Goal: Task Accomplishment & Management: Complete application form

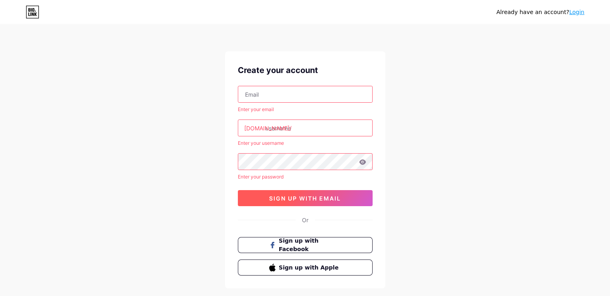
click at [289, 196] on span "sign up with email" at bounding box center [305, 198] width 72 height 7
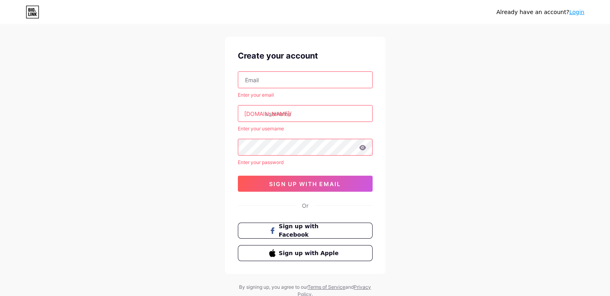
scroll to position [14, 0]
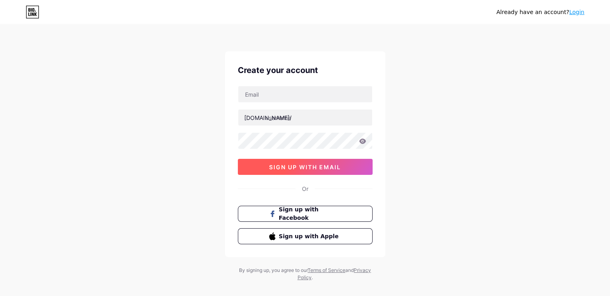
click at [271, 165] on span "sign up with email" at bounding box center [305, 167] width 72 height 7
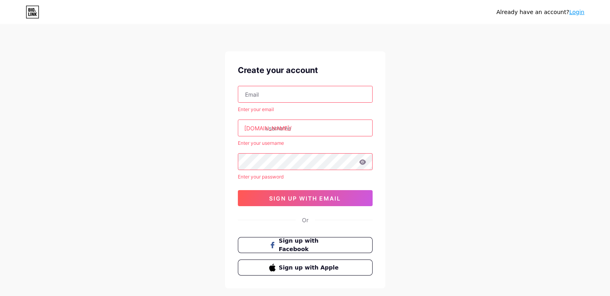
click at [274, 92] on input "text" at bounding box center [305, 94] width 134 height 16
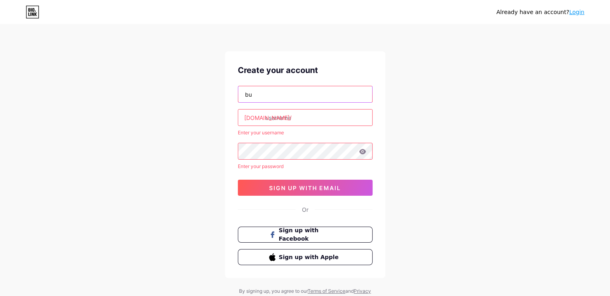
type input "b"
type input "busywellnessjourney@gmail.com"
click at [273, 117] on input "text" at bounding box center [305, 117] width 134 height 16
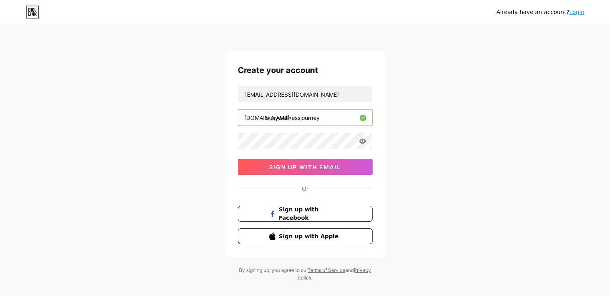
type input "busywellnessjourney"
click at [288, 167] on span "sign up with email" at bounding box center [305, 167] width 72 height 7
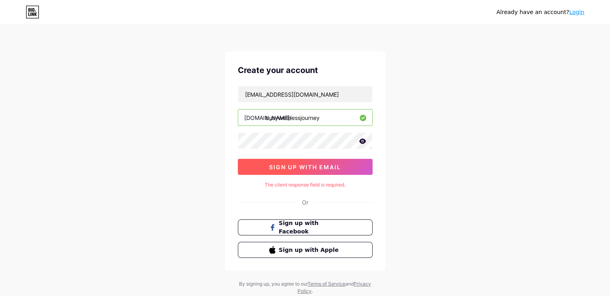
click at [302, 166] on span "sign up with email" at bounding box center [305, 167] width 72 height 7
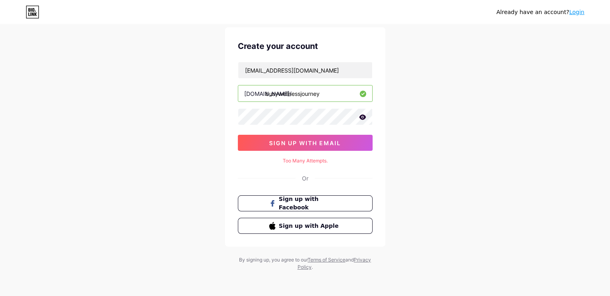
click at [362, 117] on icon at bounding box center [362, 116] width 7 height 5
click at [343, 69] on input "busywellnessjourney@gmail.com" at bounding box center [305, 70] width 134 height 16
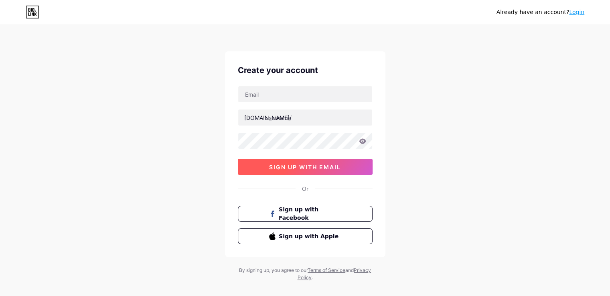
click at [276, 164] on span "sign up with email" at bounding box center [305, 167] width 72 height 7
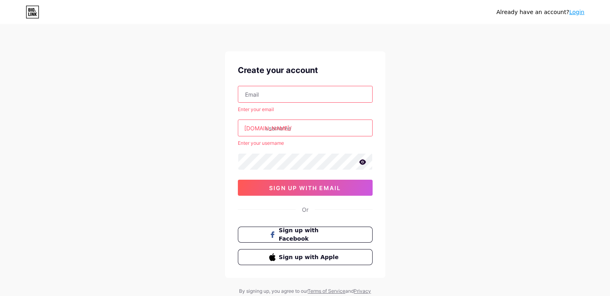
click at [273, 130] on input "text" at bounding box center [305, 128] width 134 height 16
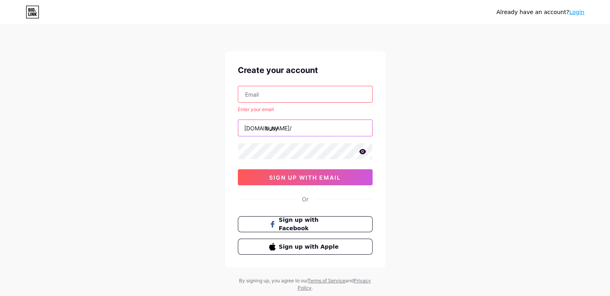
type input "busy"
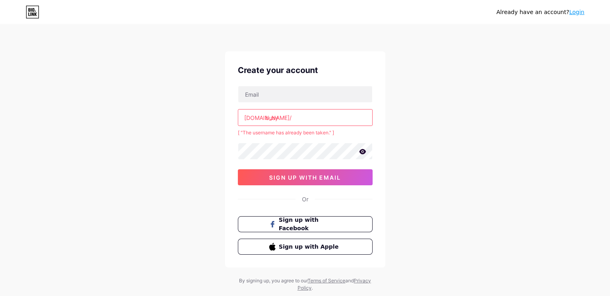
click at [285, 117] on input "busy" at bounding box center [305, 117] width 134 height 16
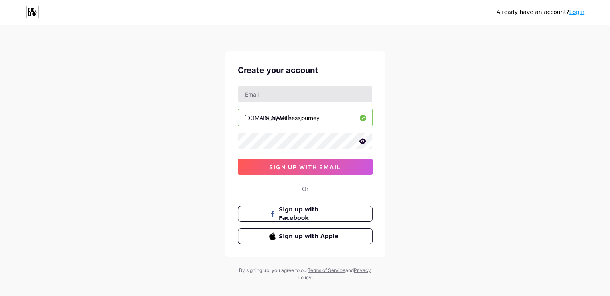
type input "busywellnessjourney"
click at [273, 95] on input "text" at bounding box center [305, 94] width 134 height 16
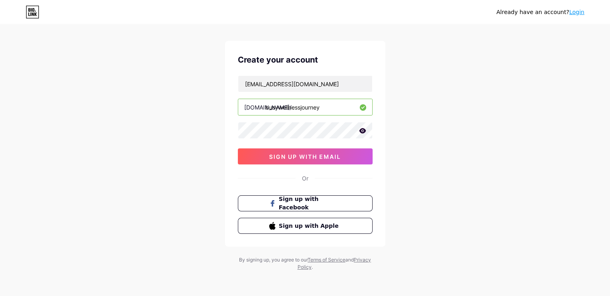
click at [553, 153] on div "Already have an account? Login Create your account [EMAIL_ADDRESS][DOMAIN_NAME]…" at bounding box center [305, 143] width 610 height 307
click at [291, 156] on span "sign up with email" at bounding box center [305, 156] width 72 height 7
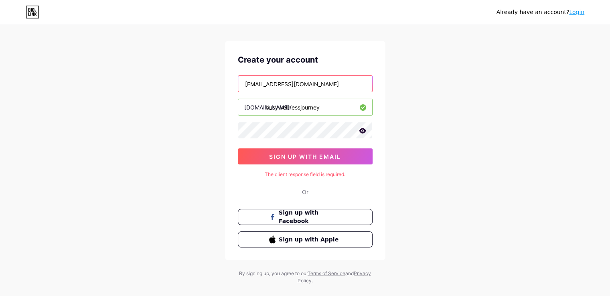
click at [336, 82] on input "[EMAIL_ADDRESS][DOMAIN_NAME]" at bounding box center [305, 84] width 134 height 16
click at [245, 83] on input "[EMAIL_ADDRESS][DOMAIN_NAME]" at bounding box center [305, 84] width 134 height 16
click at [411, 99] on div "Already have an account? Login Create your account [EMAIL_ADDRESS][DOMAIN_NAME]…" at bounding box center [305, 150] width 610 height 320
click at [256, 84] on input "[EMAIL_ADDRESS][DOMAIN_NAME]" at bounding box center [305, 84] width 134 height 16
click at [300, 84] on input "[EMAIL_ADDRESS][DOMAIN_NAME]" at bounding box center [305, 84] width 134 height 16
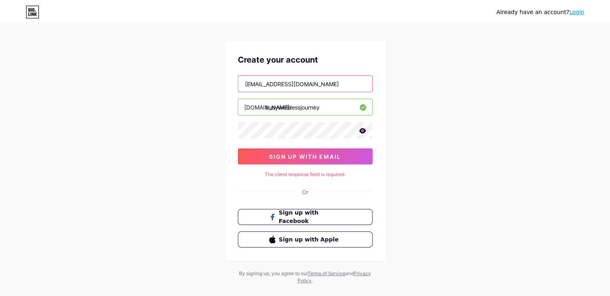
type input "projacobhy@gmail.com"
click at [439, 137] on div "Already have an account? Login Create your account projacobhy@gmail.com bio.lin…" at bounding box center [305, 150] width 610 height 320
click at [417, 105] on div "Already have an account? Login Create your account projacobhy@gmail.com bio.lin…" at bounding box center [305, 150] width 610 height 320
click at [314, 89] on input "projacobhy@gmail.com" at bounding box center [305, 84] width 134 height 16
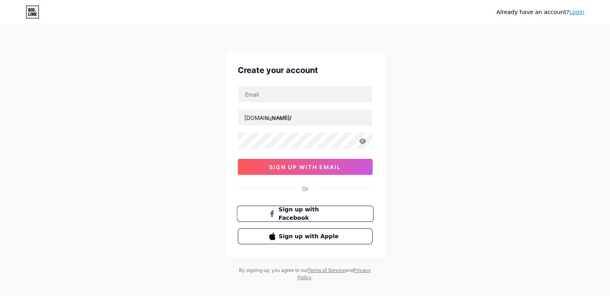
click at [306, 209] on span "Sign up with Facebook" at bounding box center [309, 213] width 63 height 17
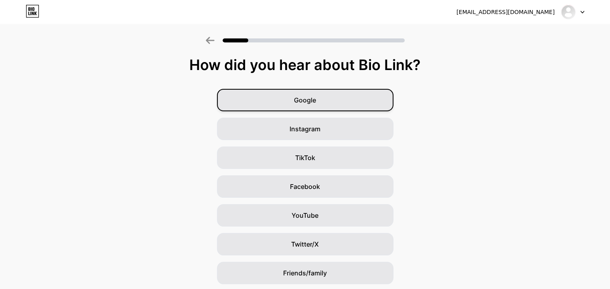
click at [327, 101] on div "Google" at bounding box center [305, 100] width 176 height 22
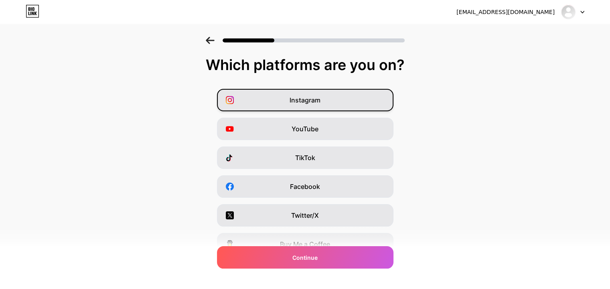
click at [328, 101] on div "Instagram" at bounding box center [305, 100] width 176 height 22
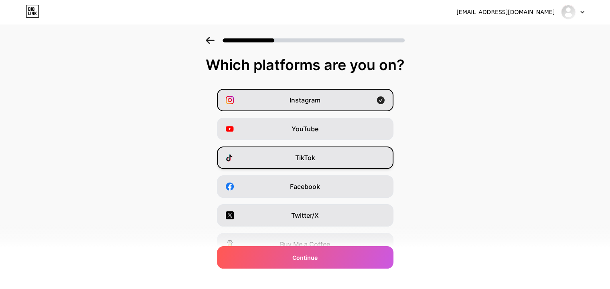
click at [323, 159] on div "TikTok" at bounding box center [305, 158] width 176 height 22
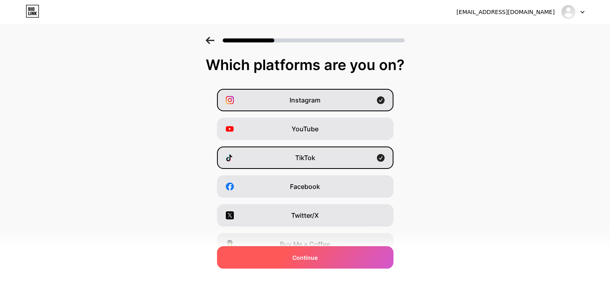
click at [323, 262] on div "Continue" at bounding box center [305, 258] width 176 height 22
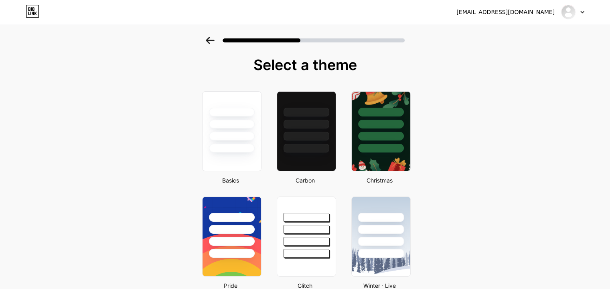
click at [579, 10] on div at bounding box center [572, 12] width 23 height 14
click at [581, 11] on icon at bounding box center [582, 12] width 4 height 3
click at [568, 14] on img at bounding box center [568, 12] width 13 height 13
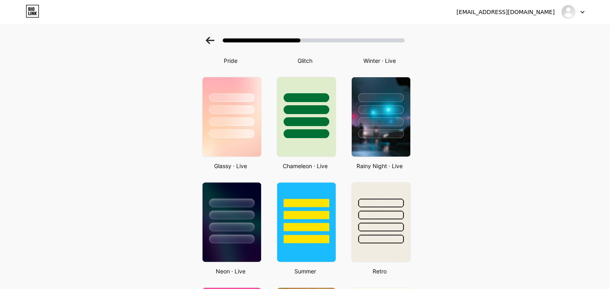
scroll to position [222, 0]
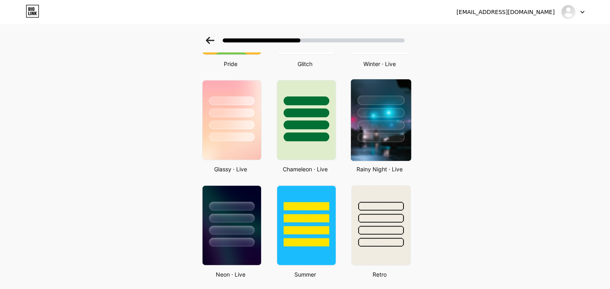
click at [383, 138] on div at bounding box center [380, 137] width 47 height 9
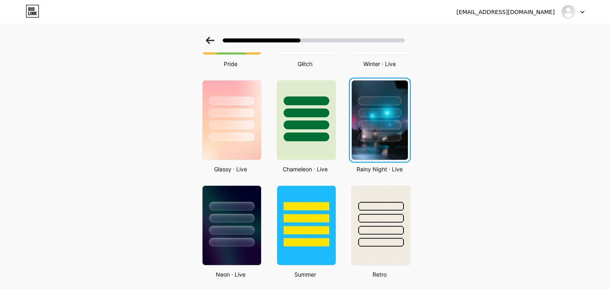
scroll to position [0, 0]
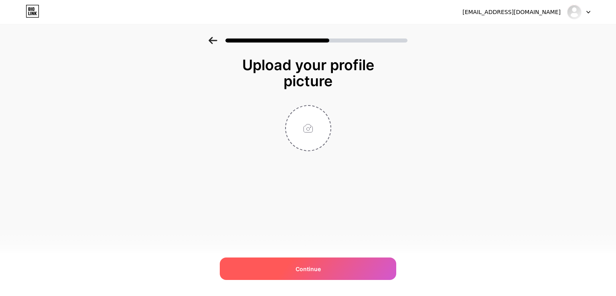
click at [329, 267] on div "Continue" at bounding box center [308, 268] width 176 height 22
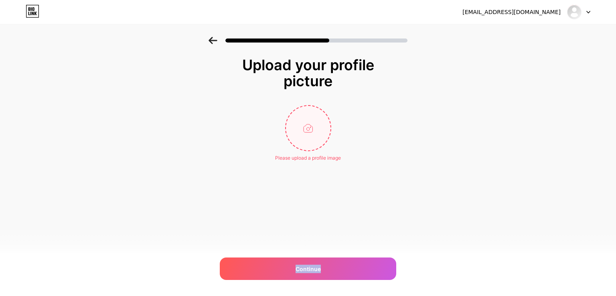
click at [308, 129] on input "file" at bounding box center [308, 128] width 45 height 45
type input "C:\fakepath\Health & Fitness Logo with Wellness Icon.png"
click at [257, 226] on div "[EMAIL_ADDRESS][DOMAIN_NAME] Logout Link Copied Upload your profile picture Con…" at bounding box center [308, 148] width 616 height 296
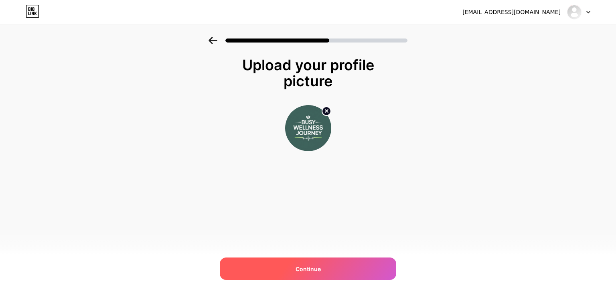
click at [302, 262] on div "Continue" at bounding box center [308, 268] width 176 height 22
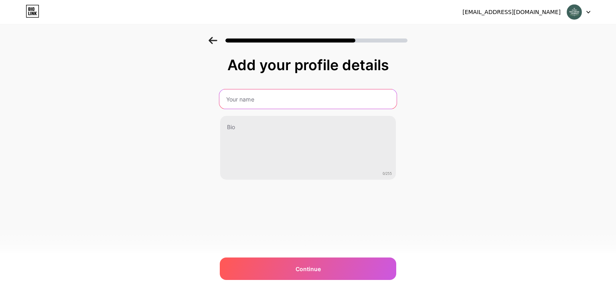
click at [252, 97] on input "text" at bounding box center [307, 98] width 177 height 19
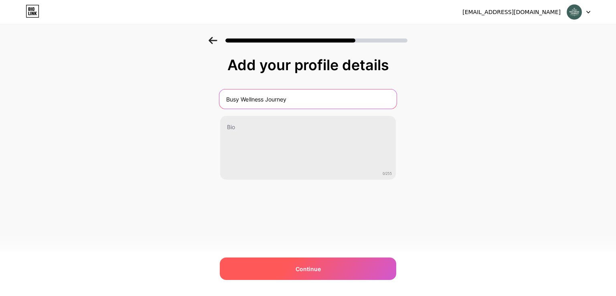
type input "Busy Wellness Journey"
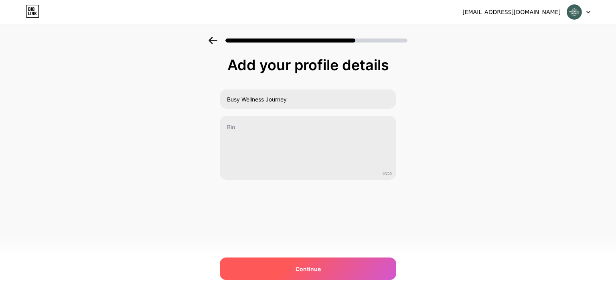
click at [301, 270] on span "Continue" at bounding box center [307, 269] width 25 height 8
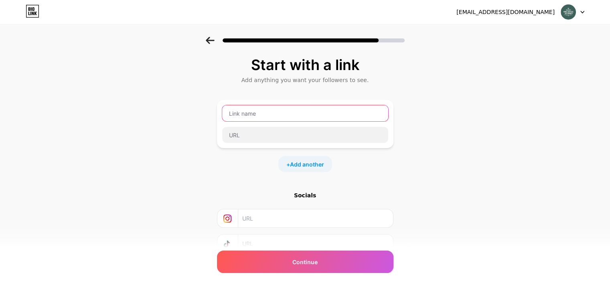
click at [270, 117] on input "text" at bounding box center [305, 113] width 166 height 16
type input "T"
type input "Unlock the Secret"
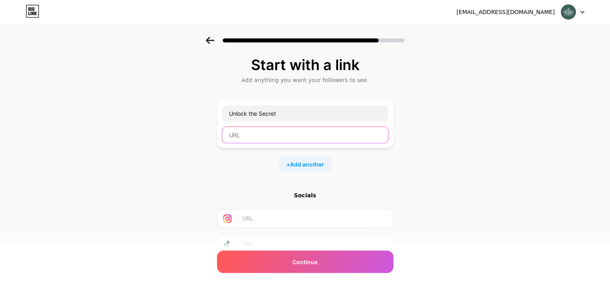
click at [248, 135] on input "text" at bounding box center [305, 135] width 166 height 16
paste input "[URL][DOMAIN_NAME]"
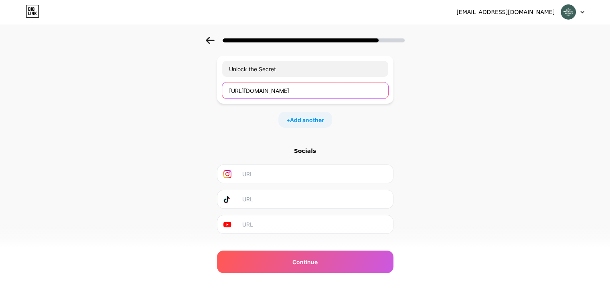
scroll to position [60, 0]
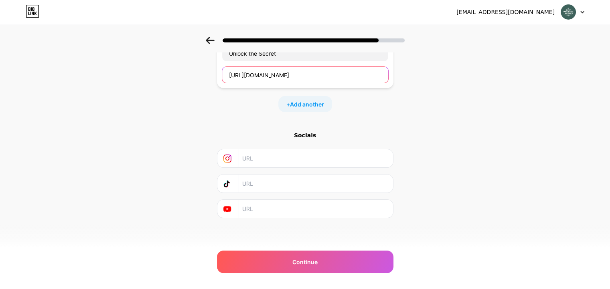
type input "[URL][DOMAIN_NAME]"
click at [608, 154] on div "Start with a link Add anything you want your followers to see. Unlock the Secre…" at bounding box center [305, 118] width 610 height 282
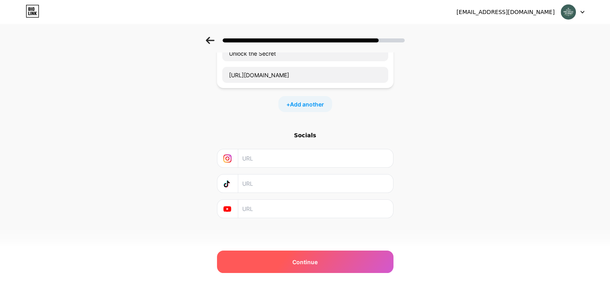
click at [311, 261] on span "Continue" at bounding box center [304, 262] width 25 height 8
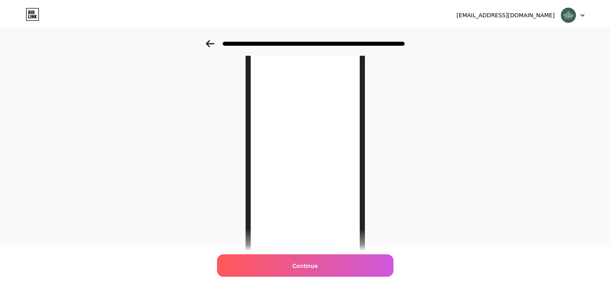
scroll to position [0, 0]
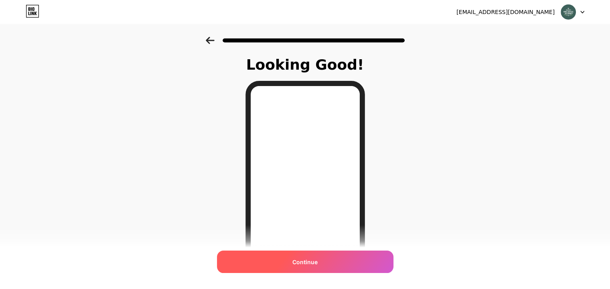
click at [297, 264] on span "Continue" at bounding box center [304, 262] width 25 height 8
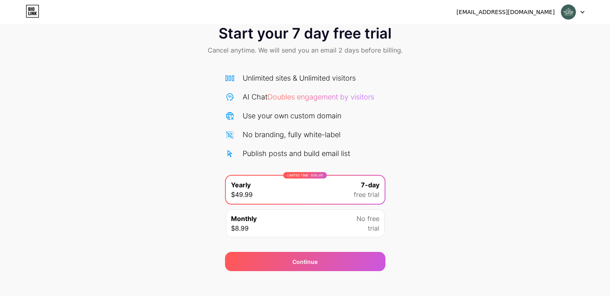
scroll to position [26, 0]
